Goal: Book appointment/travel/reservation

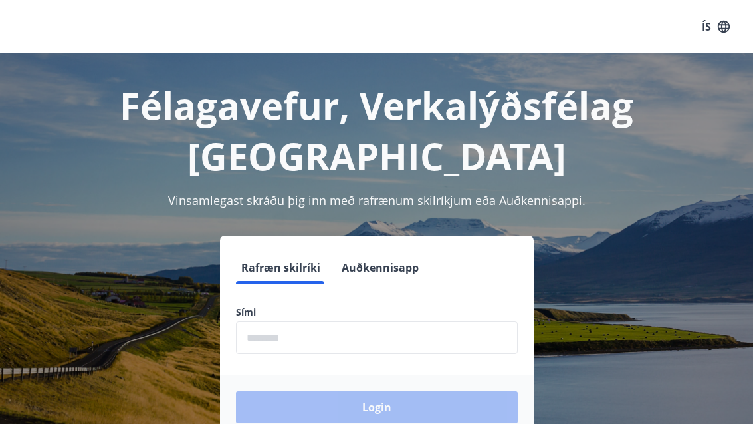
click at [298, 338] on input "phone" at bounding box center [377, 337] width 282 height 33
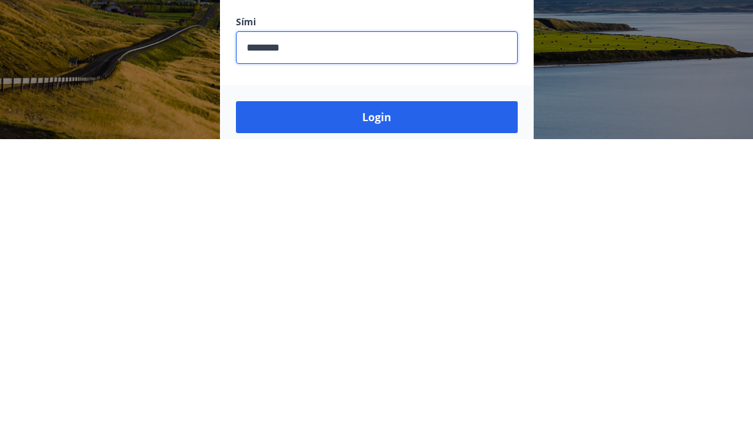
scroll to position [5, 0]
type input "********"
click at [435, 386] on button "Login" at bounding box center [377, 402] width 282 height 32
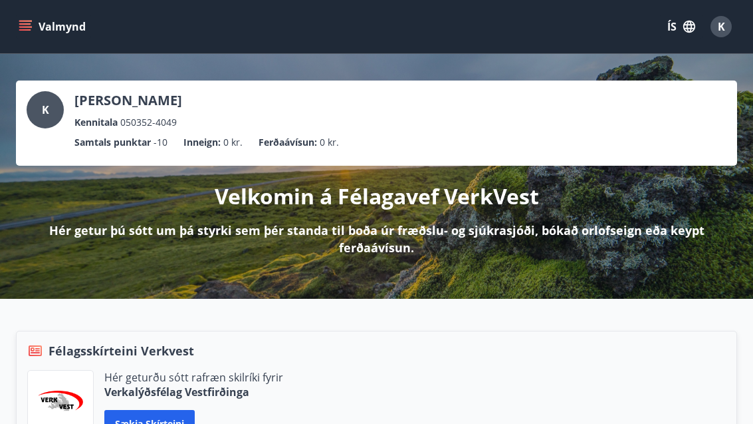
click at [38, 23] on button "Valmynd" at bounding box center [53, 27] width 75 height 24
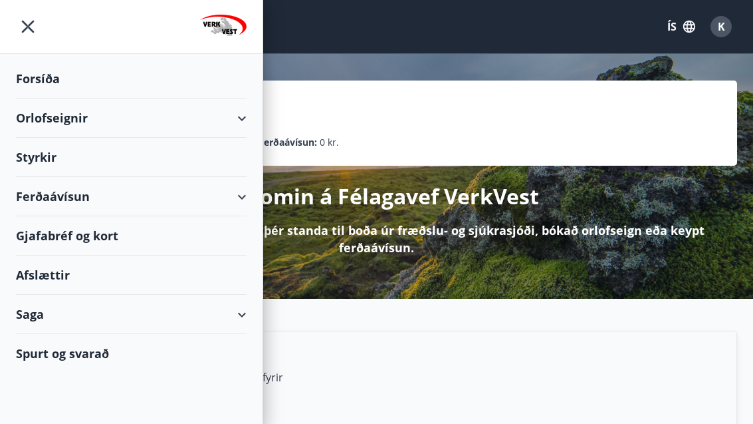
click at [243, 120] on div "Orlofseignir" at bounding box center [131, 117] width 231 height 39
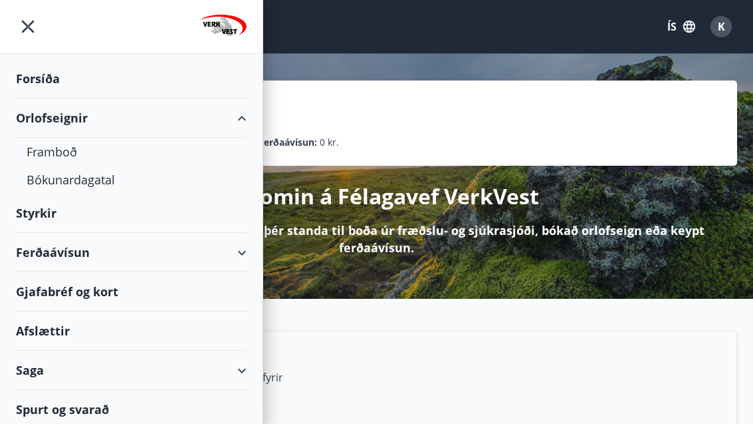
click at [73, 144] on div "Framboð" at bounding box center [131, 152] width 209 height 28
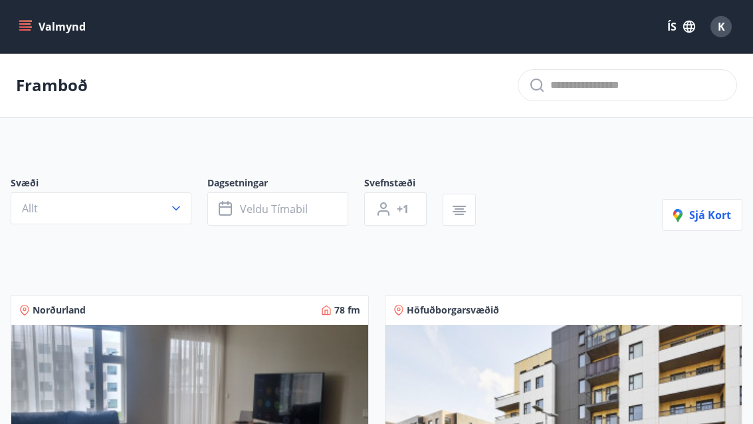
click at [169, 203] on button "Allt" at bounding box center [101, 208] width 181 height 32
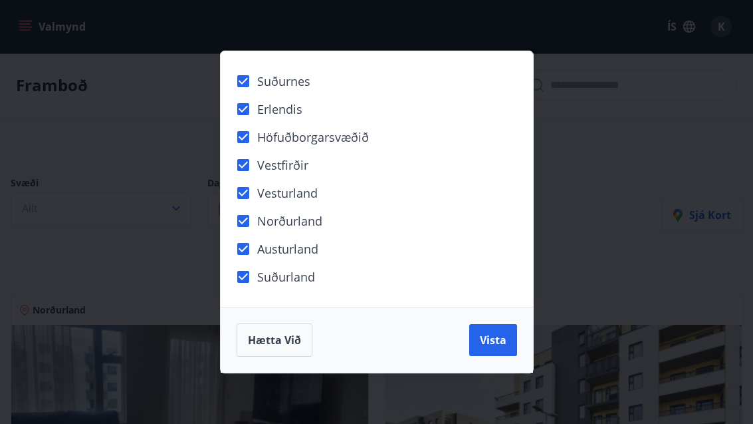
click at [503, 349] on button "Vista" at bounding box center [494, 340] width 48 height 32
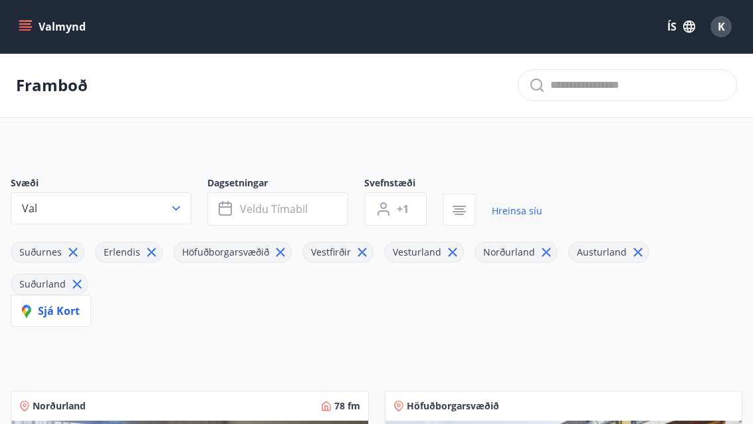
click at [309, 217] on button "Veldu tímabil" at bounding box center [277, 208] width 141 height 33
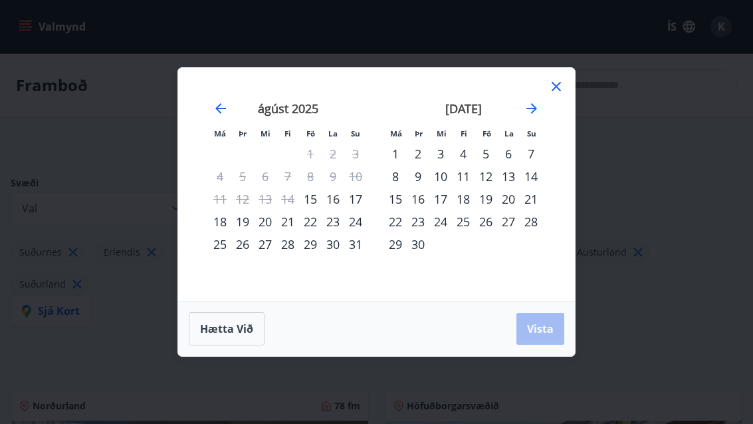
click at [228, 225] on div "18" at bounding box center [220, 221] width 23 height 23
click at [319, 200] on div "15" at bounding box center [310, 199] width 23 height 23
click at [323, 225] on div "23" at bounding box center [333, 221] width 23 height 23
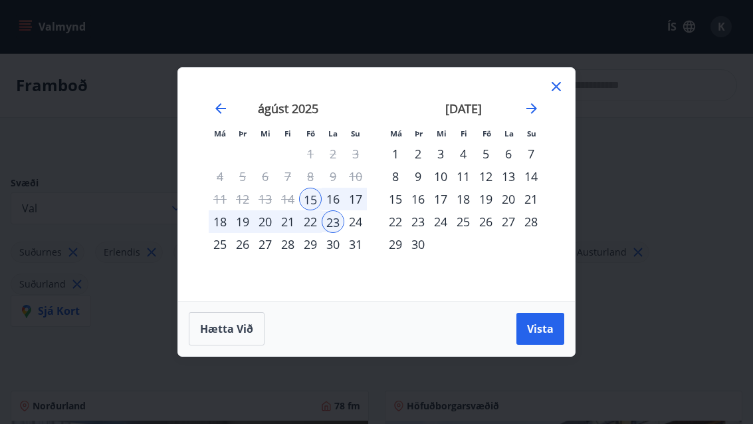
click at [537, 343] on button "Vista" at bounding box center [541, 329] width 48 height 32
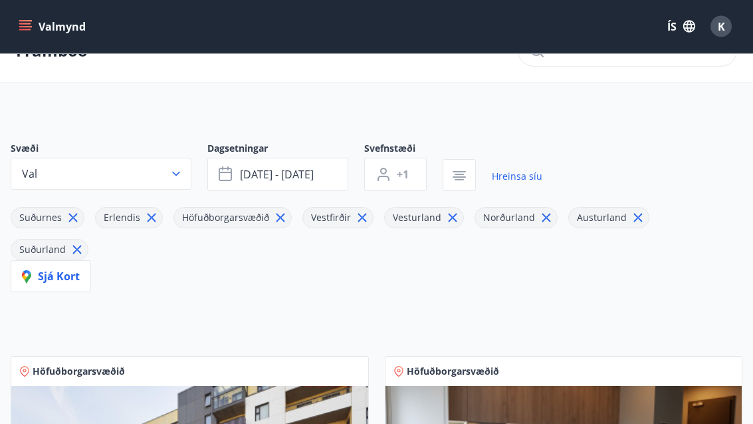
scroll to position [33, 0]
click at [182, 179] on icon "button" at bounding box center [176, 174] width 13 height 13
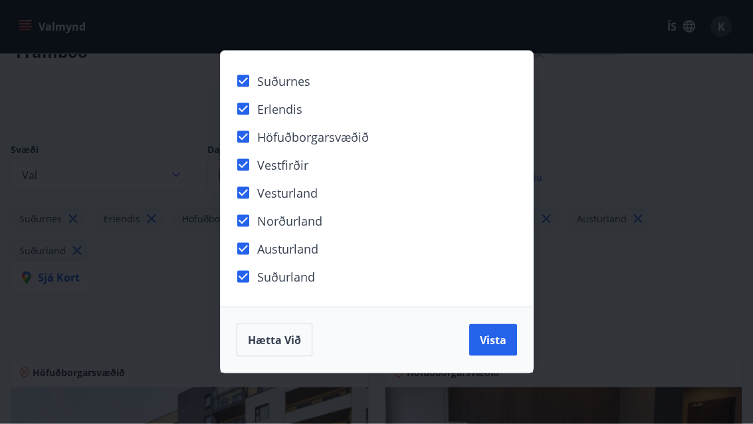
scroll to position [34, 0]
click at [502, 350] on button "Vista" at bounding box center [494, 340] width 48 height 32
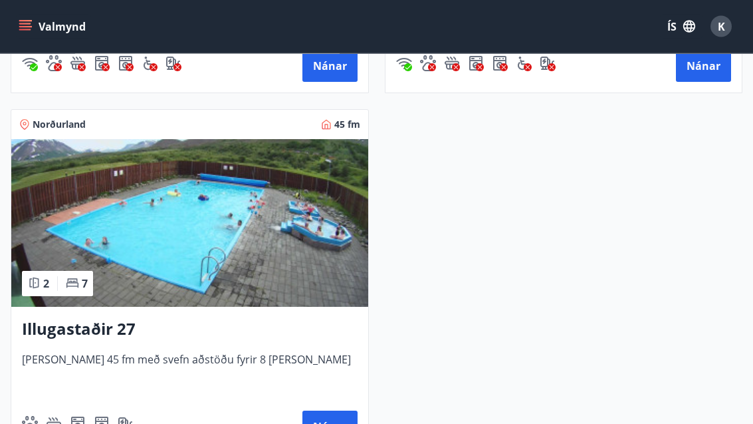
scroll to position [1413, 0]
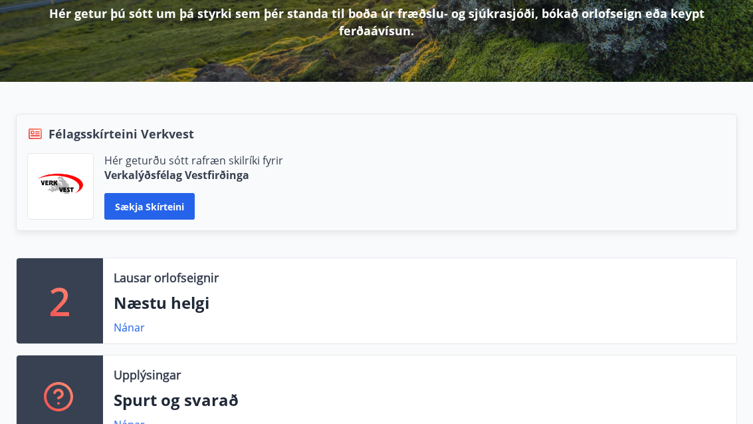
scroll to position [217, 0]
click at [168, 305] on p "Næstu helgi" at bounding box center [420, 302] width 612 height 23
click at [144, 332] on link "Nánar" at bounding box center [129, 327] width 31 height 15
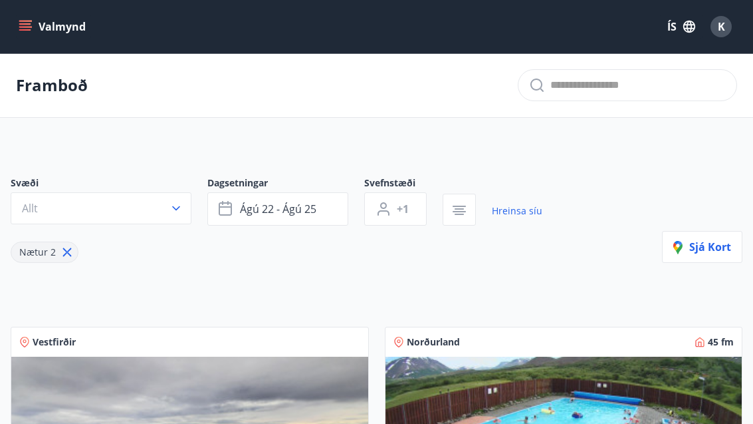
click at [299, 218] on button "ágú 22 - ágú 25" at bounding box center [277, 208] width 141 height 33
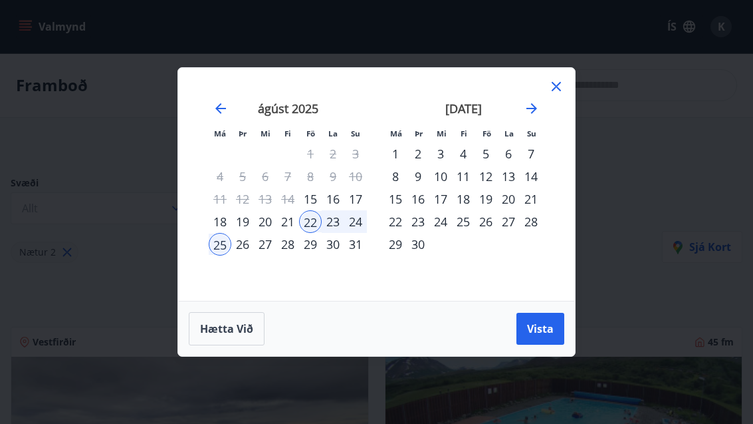
click at [220, 219] on div "18" at bounding box center [220, 221] width 23 height 23
click at [249, 253] on div "26" at bounding box center [242, 244] width 23 height 23
click at [541, 317] on button "Vista" at bounding box center [541, 329] width 48 height 32
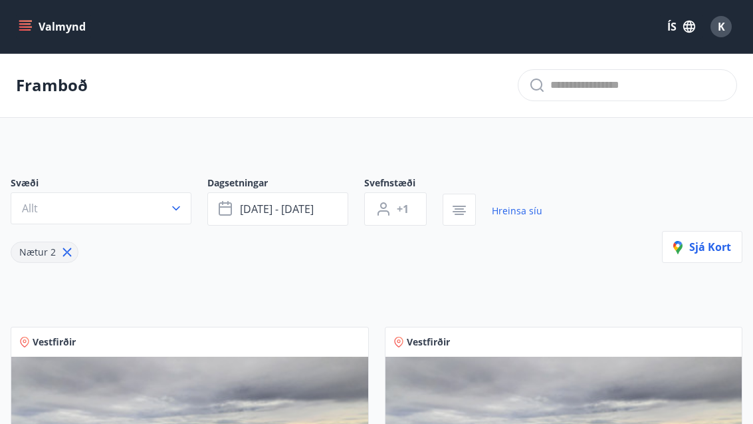
click at [169, 215] on button "Allt" at bounding box center [101, 208] width 181 height 32
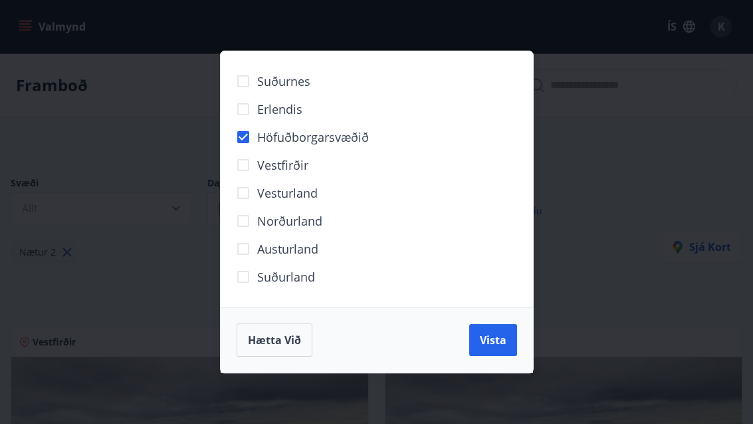
click at [492, 344] on span "Vista" at bounding box center [493, 340] width 27 height 15
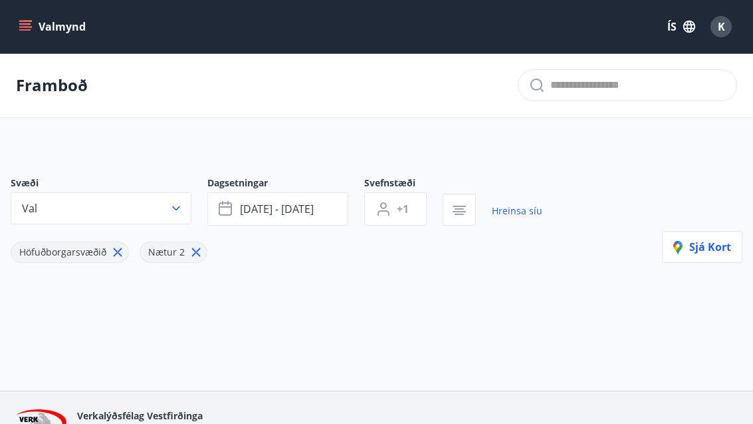
click at [182, 213] on icon "button" at bounding box center [176, 208] width 13 height 13
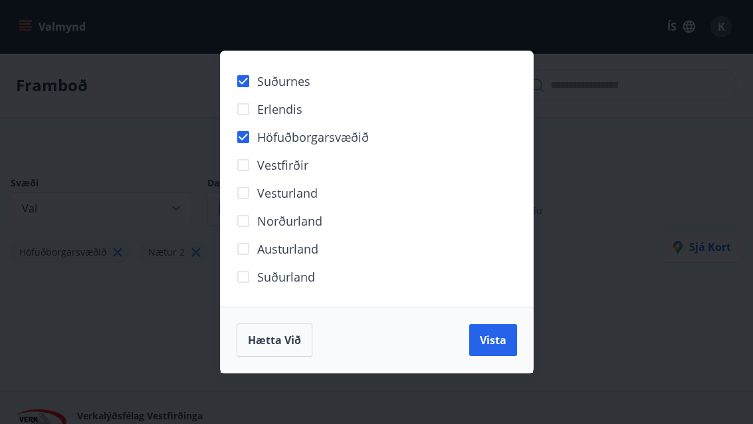
click at [485, 339] on span "Vista" at bounding box center [493, 340] width 27 height 15
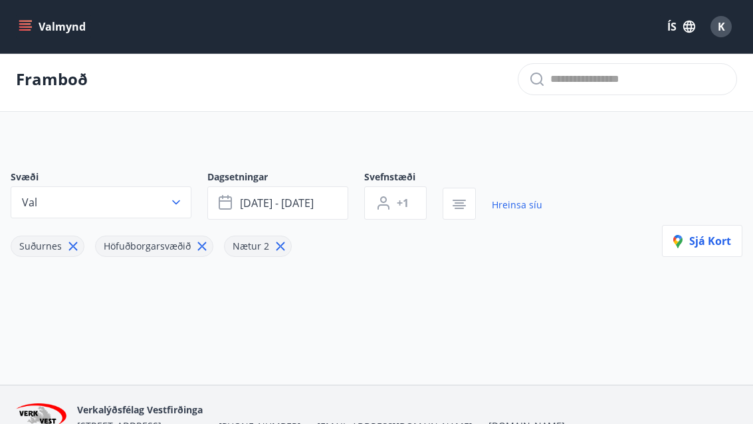
scroll to position [7, 0]
click at [273, 207] on span "ágú 18 - ágú 26" at bounding box center [277, 202] width 74 height 15
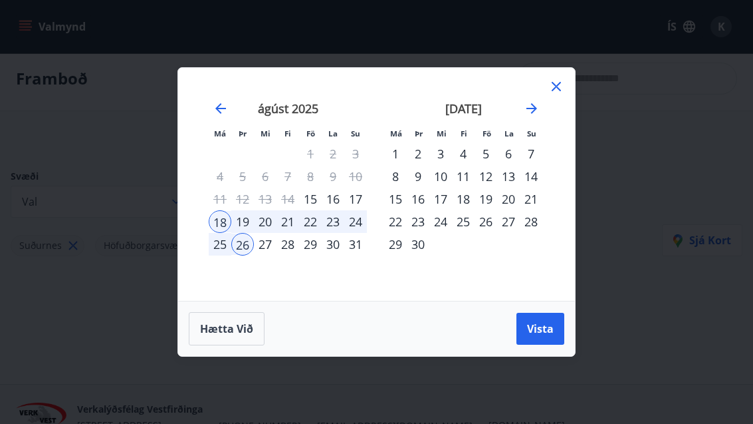
click at [221, 221] on div "18" at bounding box center [220, 221] width 23 height 23
click at [378, 245] on div "september 2025 1 2 3 4 5 6 7 8 9 10 11 12 13 14 15 16 17 18 19 20 21 22 23 24 2…" at bounding box center [464, 193] width 176 height 218
click at [215, 241] on div "25" at bounding box center [220, 244] width 23 height 23
click at [231, 251] on div "26" at bounding box center [242, 244] width 23 height 23
click at [566, 307] on div "Hætta við Vista" at bounding box center [376, 328] width 397 height 55
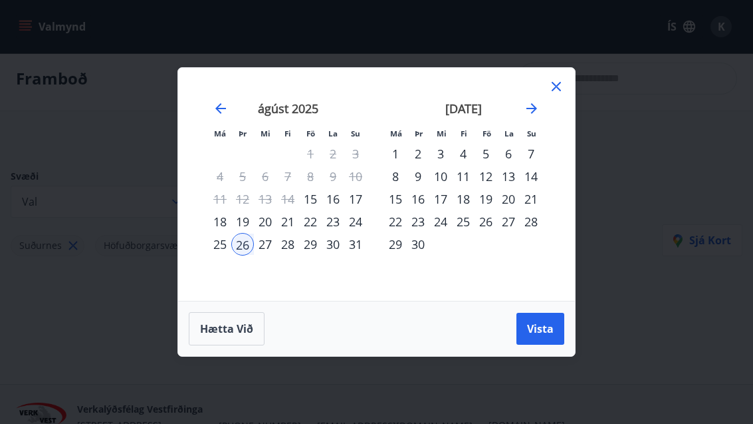
click at [528, 325] on span "Vista" at bounding box center [540, 328] width 27 height 15
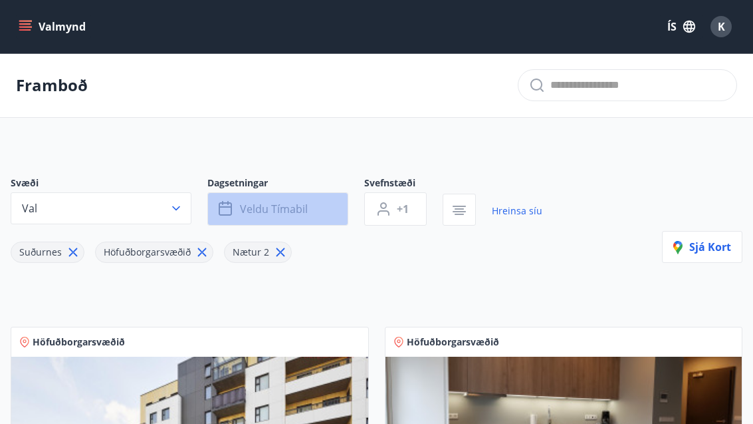
click at [286, 205] on span "Veldu tímabil" at bounding box center [274, 209] width 68 height 15
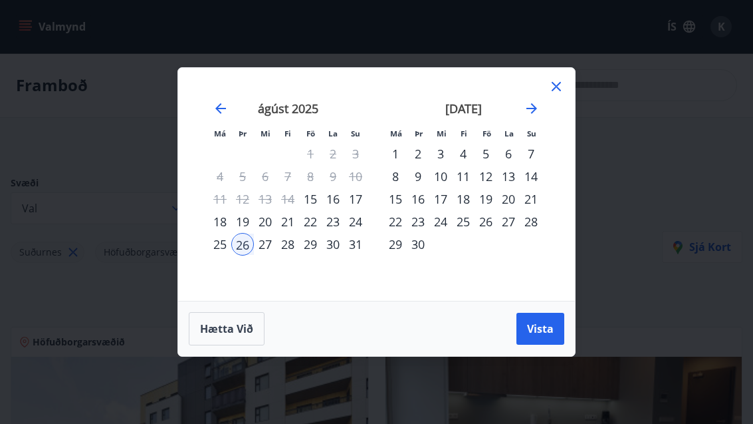
click at [251, 217] on div "19" at bounding box center [242, 221] width 23 height 23
click at [219, 225] on div "18" at bounding box center [220, 221] width 23 height 23
click at [362, 217] on div "24" at bounding box center [355, 221] width 23 height 23
click at [533, 333] on span "Vista" at bounding box center [540, 328] width 27 height 15
